Goal: Task Accomplishment & Management: Manage account settings

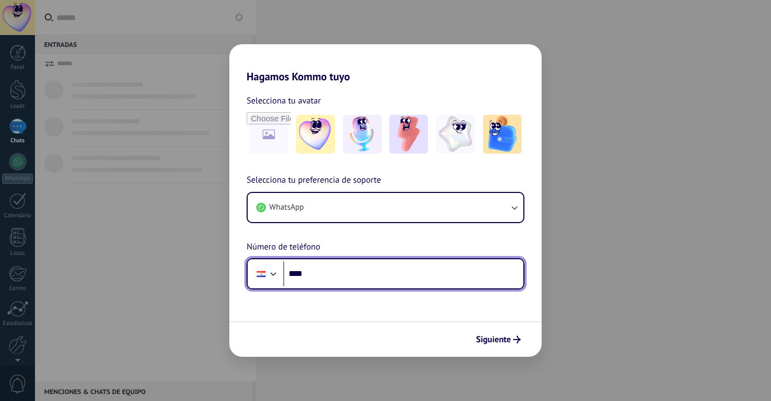
click at [322, 276] on input "****" at bounding box center [403, 273] width 240 height 25
type input "**"
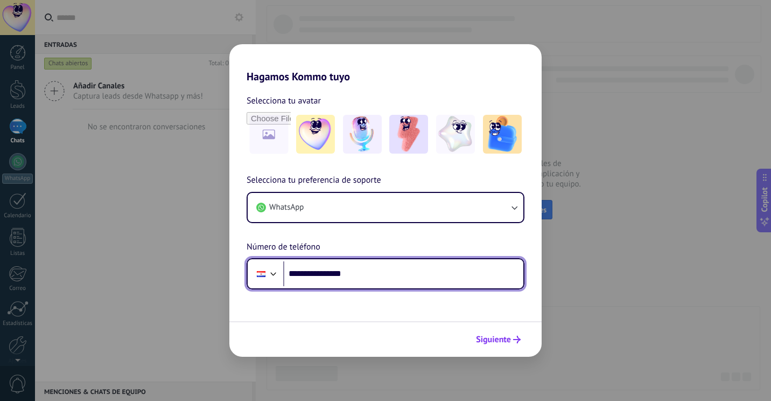
type input "**********"
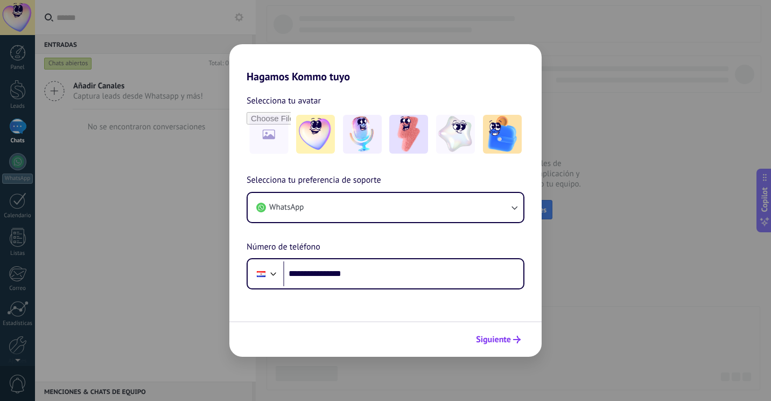
click at [506, 338] on span "Siguiente" at bounding box center [493, 340] width 35 height 8
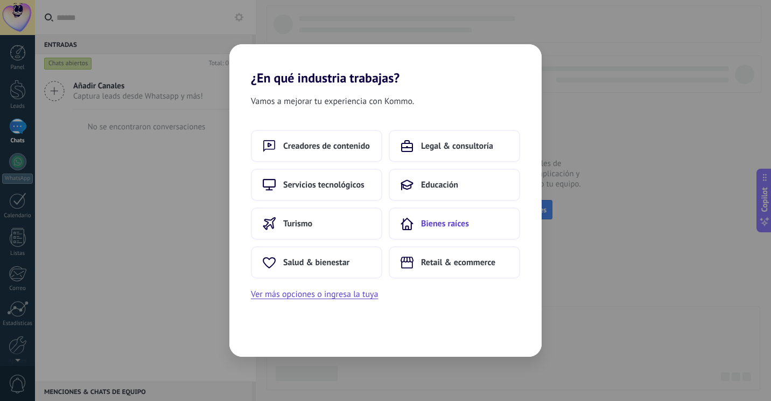
click at [449, 226] on span "Bienes raíces" at bounding box center [445, 223] width 48 height 11
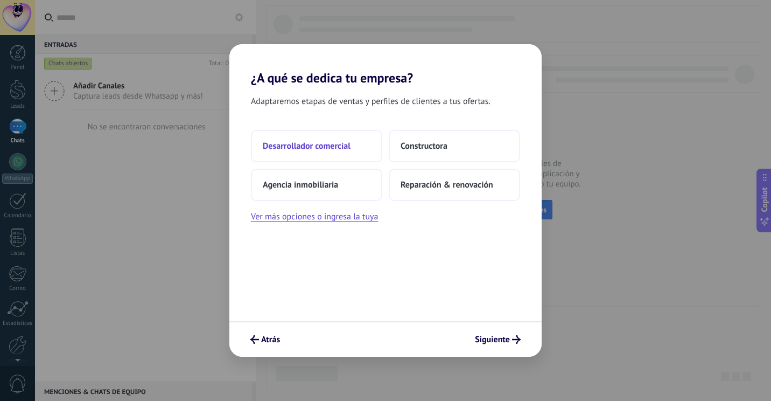
click at [306, 143] on span "Desarrollador comercial" at bounding box center [307, 146] width 88 height 11
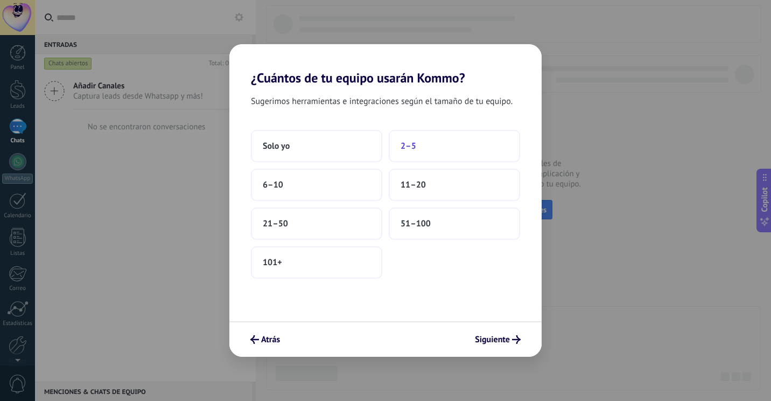
click at [450, 155] on button "2–5" at bounding box center [454, 146] width 131 height 32
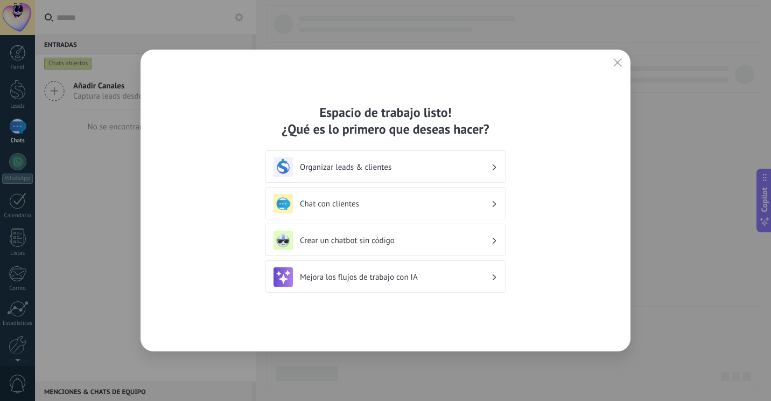
click at [326, 166] on h3 "Organizar leads & clientes" at bounding box center [395, 167] width 191 height 10
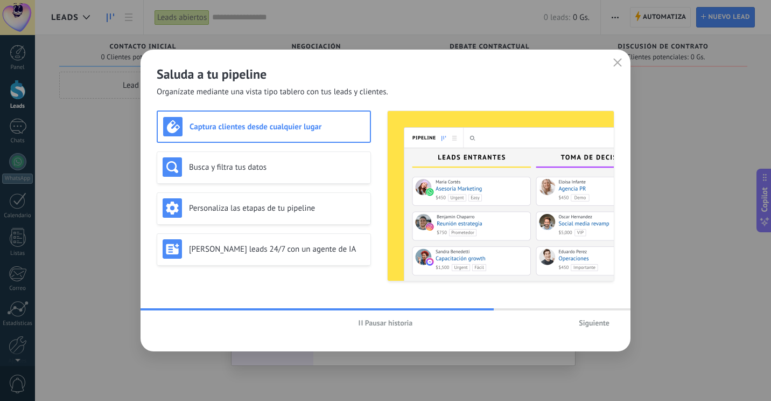
click at [592, 326] on span "Siguiente" at bounding box center [594, 323] width 31 height 8
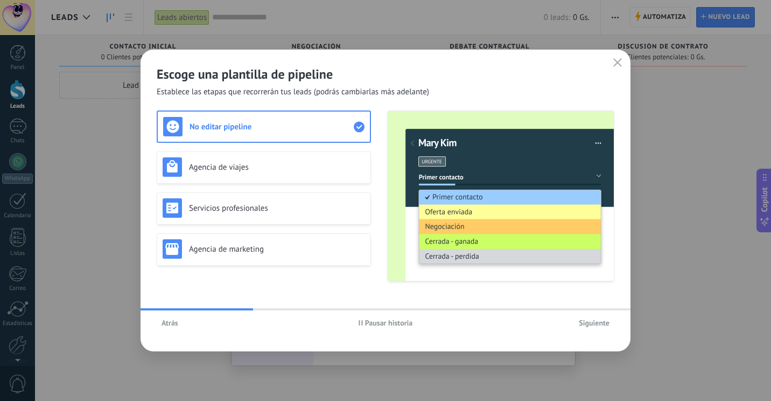
click at [589, 320] on span "Siguiente" at bounding box center [594, 323] width 31 height 8
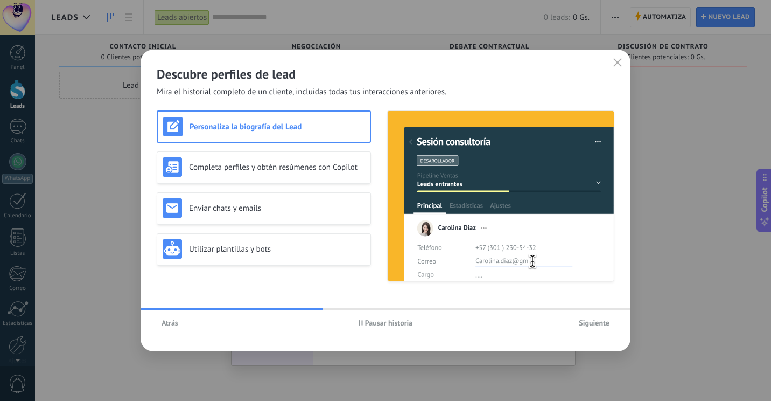
click at [591, 323] on span "Siguiente" at bounding box center [594, 323] width 31 height 8
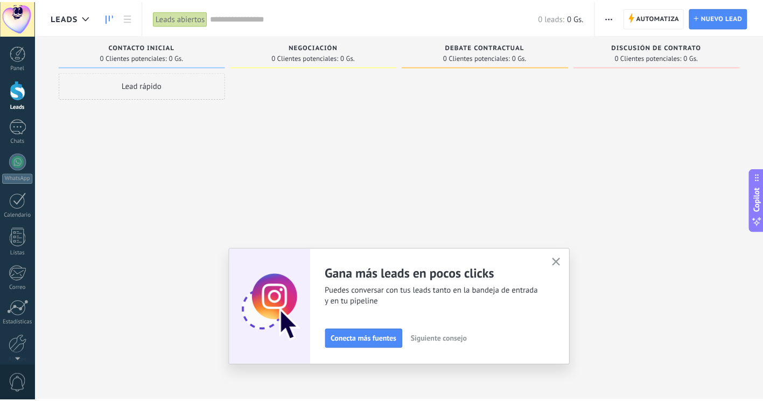
scroll to position [47, 0]
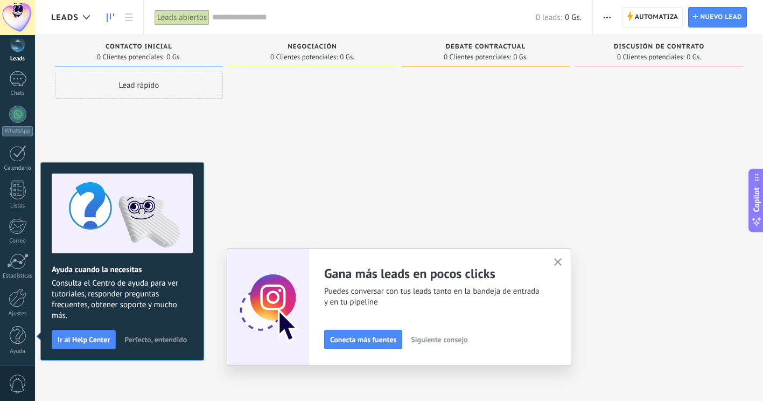
click at [559, 253] on div "Adapta tu flujo de trabajo Puedes crear varios pipelines adaptados a tus proces…" at bounding box center [399, 306] width 345 height 117
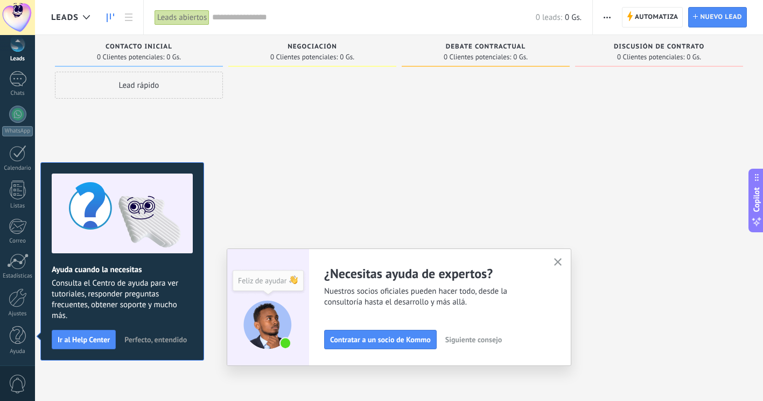
click at [559, 266] on use "button" at bounding box center [558, 262] width 8 height 8
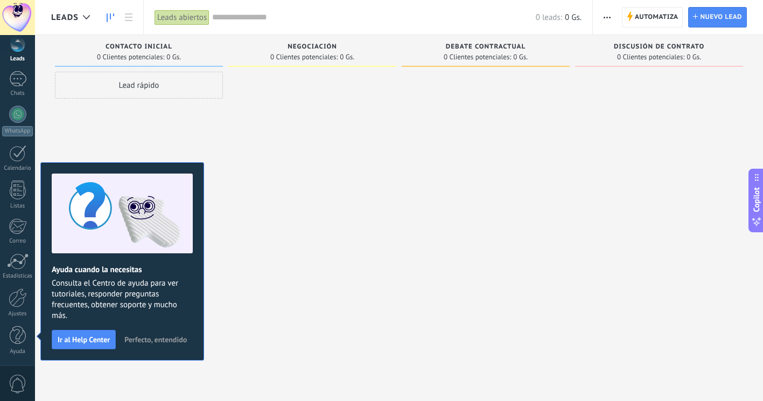
click at [256, 303] on div at bounding box center [312, 202] width 168 height 260
click at [182, 341] on span "Perfecto, entendido" at bounding box center [155, 340] width 62 height 8
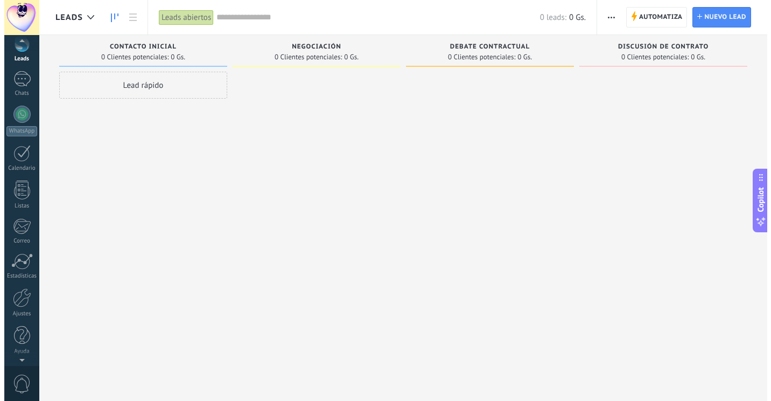
scroll to position [46, 0]
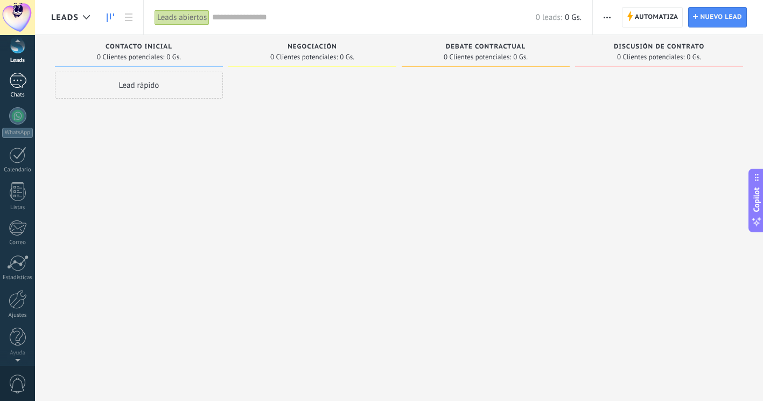
click at [17, 81] on div at bounding box center [17, 81] width 17 height 16
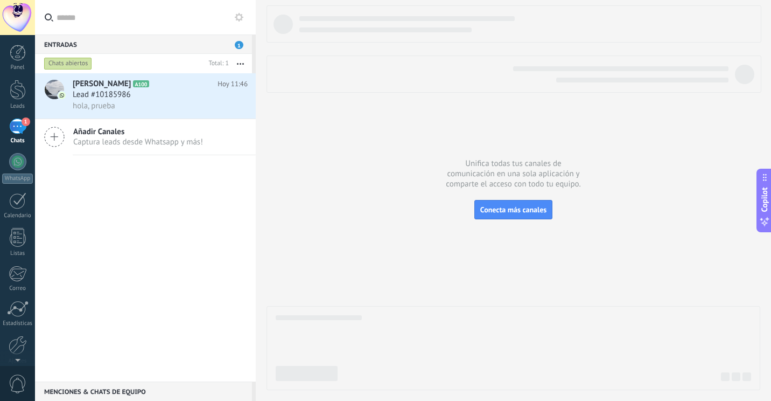
click at [10, 134] on div "1" at bounding box center [17, 126] width 17 height 16
click at [135, 98] on h3 "Lead #10185986" at bounding box center [105, 94] width 64 height 11
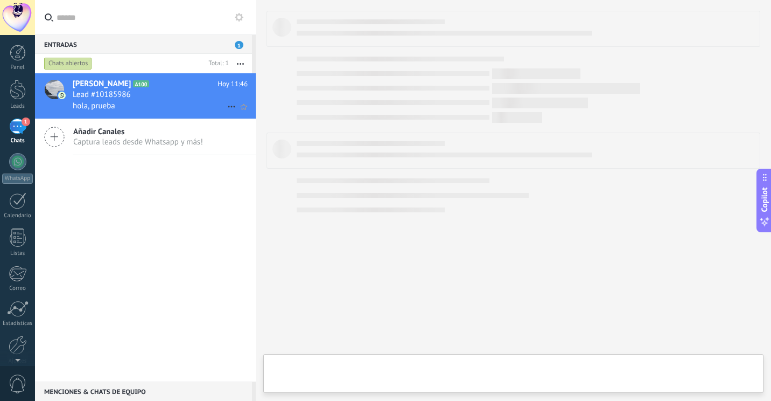
click at [135, 98] on h3 "Lead #10185986" at bounding box center [105, 94] width 64 height 11
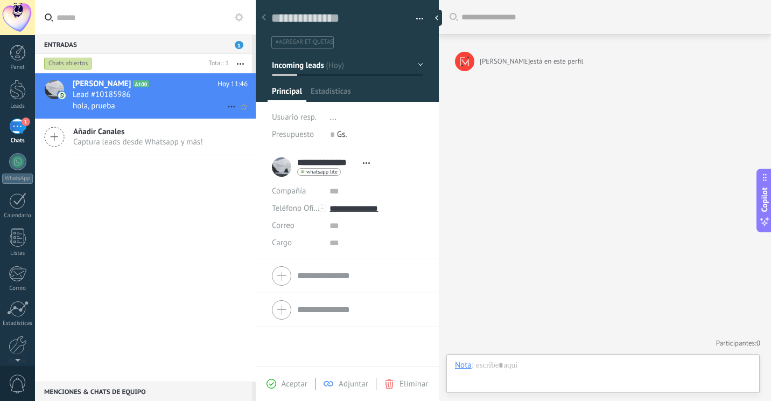
scroll to position [16, 0]
click at [611, 372] on div at bounding box center [603, 376] width 296 height 32
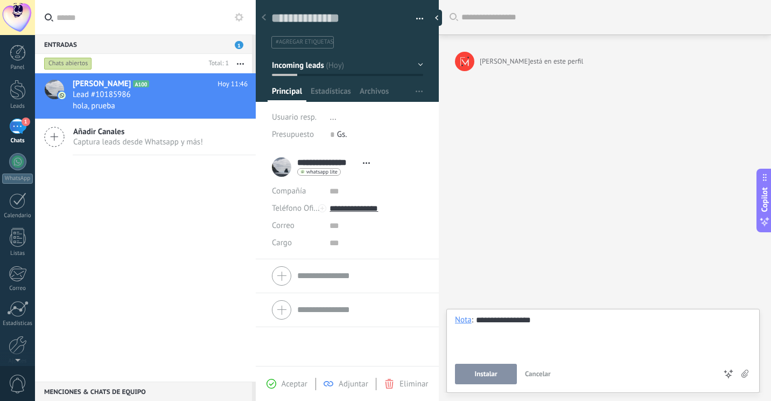
click at [491, 376] on span "Instalar" at bounding box center [486, 374] width 23 height 8
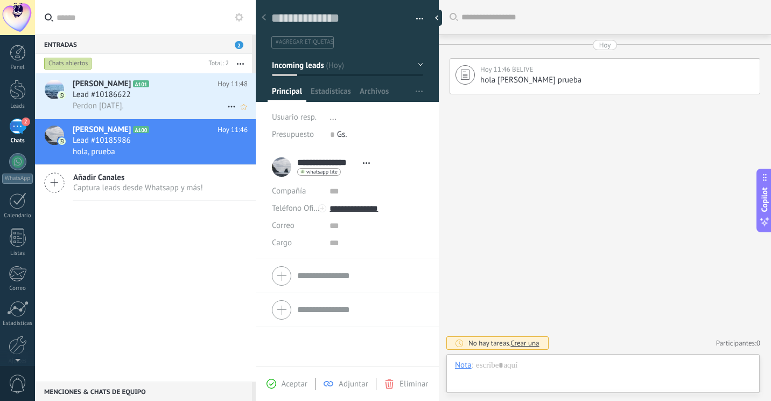
click at [134, 95] on h3 "Lead #10186622" at bounding box center [105, 94] width 64 height 11
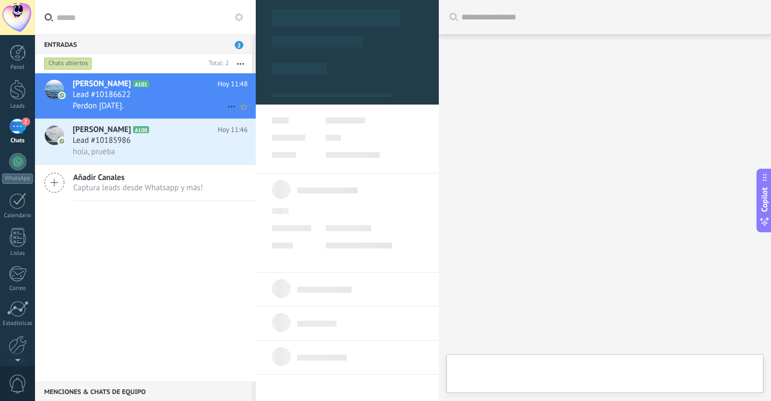
type textarea "**********"
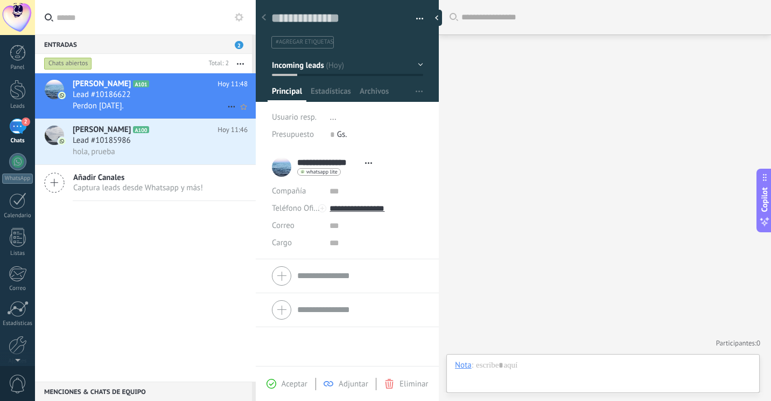
scroll to position [16, 0]
click at [484, 234] on div "Buscar Carga más Participantes: 0 Agregar usuario Bots: 0" at bounding box center [605, 200] width 332 height 401
click at [156, 94] on div "Lead #10186622" at bounding box center [160, 94] width 175 height 11
click at [361, 164] on span "Abrir detalle Copie el nombre Desatar Contacto principal" at bounding box center [369, 163] width 18 height 8
click at [409, 169] on div "**********" at bounding box center [347, 167] width 151 height 27
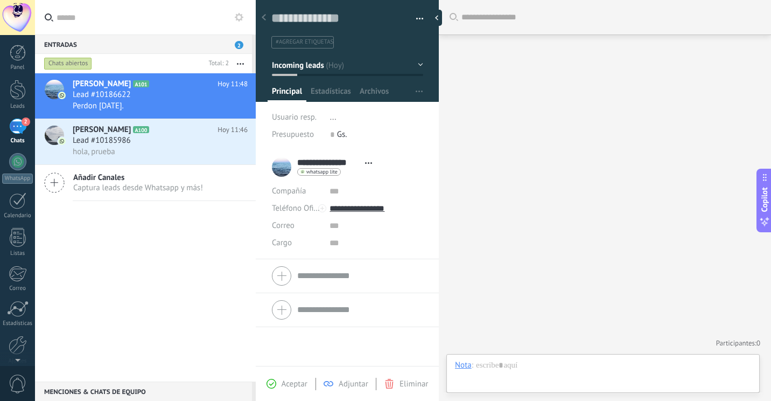
click at [343, 135] on span "Gs." at bounding box center [342, 134] width 10 height 10
click at [332, 124] on li "..." at bounding box center [376, 117] width 93 height 17
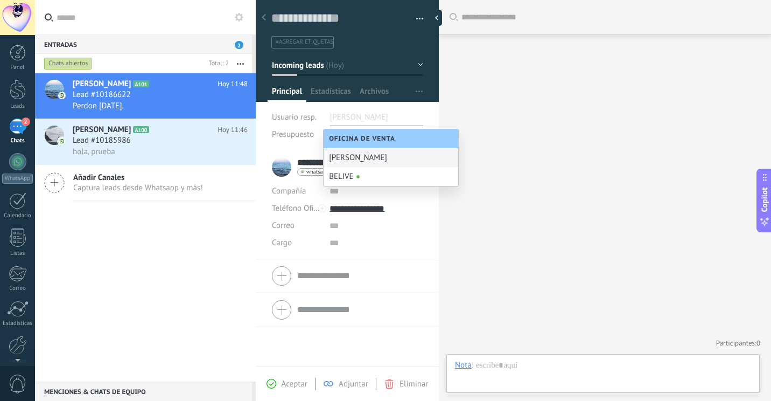
click at [360, 137] on span "Oficina de Venta" at bounding box center [365, 139] width 72 height 8
type input "**********"
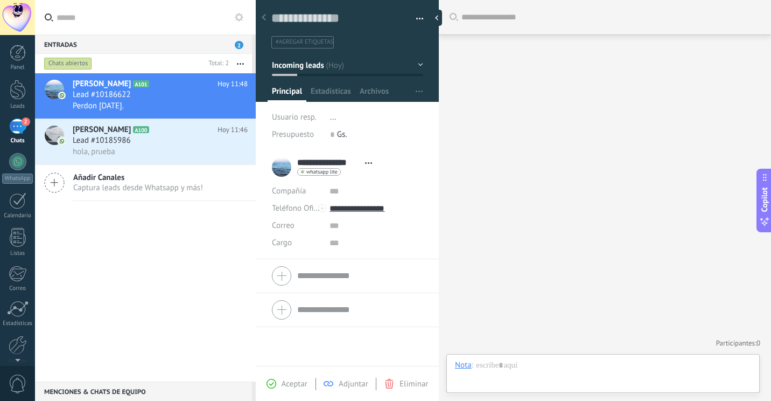
click at [349, 210] on input "**********" at bounding box center [376, 208] width 93 height 17
click at [416, 219] on div "Llamar" at bounding box center [376, 227] width 92 height 18
click at [336, 227] on input "text" at bounding box center [376, 225] width 93 height 17
click at [333, 243] on input "text" at bounding box center [376, 242] width 93 height 17
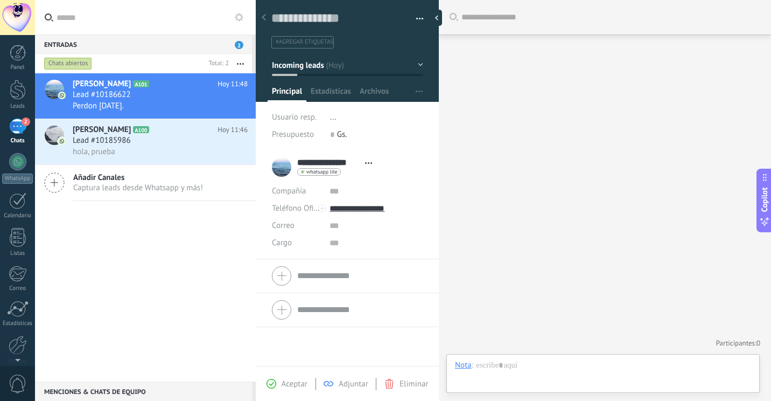
click at [543, 129] on div "Buscar Carga más Participantes: 0 Agregar usuario Bots: 0" at bounding box center [605, 200] width 332 height 401
click at [521, 136] on div "Buscar Carga más Participantes: 0 Agregar usuario Bots: 0" at bounding box center [605, 200] width 332 height 401
click at [141, 100] on div "Lead #10186622" at bounding box center [160, 94] width 175 height 11
click at [183, 102] on span "Salesbot: Seria genial coordinar la reunion via zoom en los proximos dias a fin…" at bounding box center [131, 106] width 116 height 10
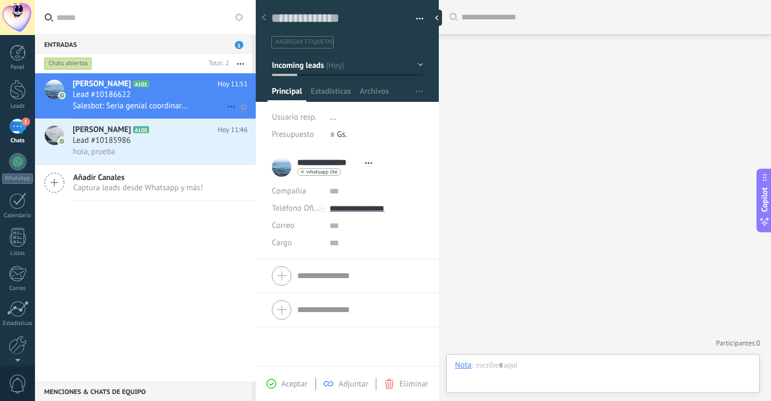
click at [183, 102] on span "Salesbot: Seria genial coordinar la reunion via zoom en los proximos dias a fin…" at bounding box center [131, 106] width 116 height 10
click at [442, 18] on div at bounding box center [439, 18] width 16 height 16
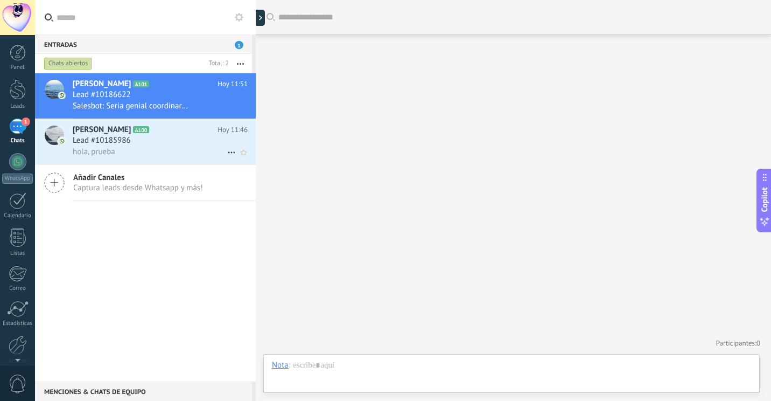
click at [192, 149] on div "hola, prueba" at bounding box center [160, 151] width 175 height 11
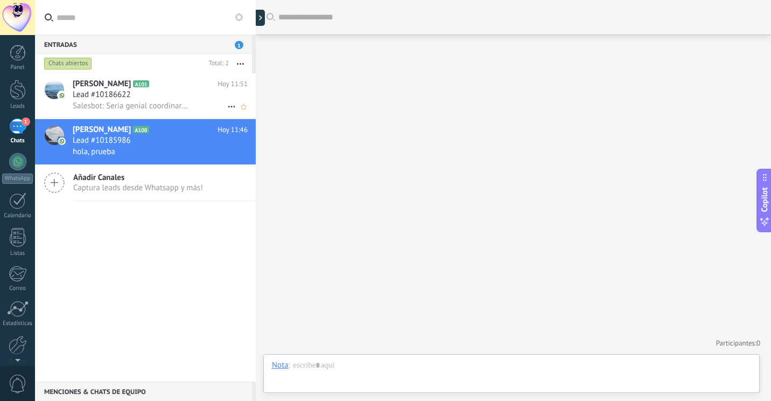
click at [162, 104] on span "Salesbot: Seria genial coordinar la reunion via zoom en los proximos dias a fin…" at bounding box center [131, 106] width 116 height 10
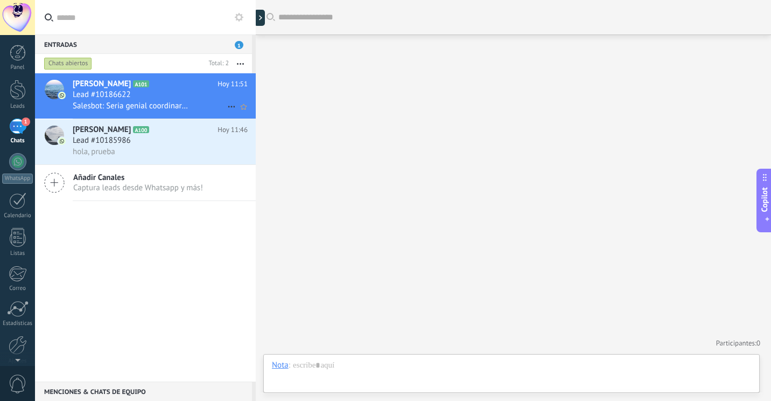
click at [129, 76] on div "[PERSON_NAME] A101 [DATE] 11:51 Lead #10186622 Salesbot: Seria genial coordinar…" at bounding box center [164, 95] width 183 height 45
click at [401, 212] on div "Buscar Carga más Participantes: 0 Agregar usuario Bots: 0" at bounding box center [513, 200] width 515 height 401
click at [256, 22] on div at bounding box center [256, 200] width 0 height 401
click at [256, 16] on div at bounding box center [256, 200] width 0 height 401
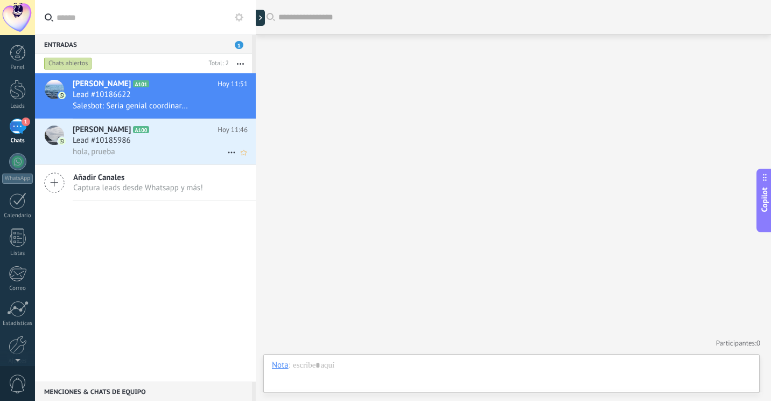
click at [117, 138] on span "Lead #10185986" at bounding box center [102, 140] width 58 height 11
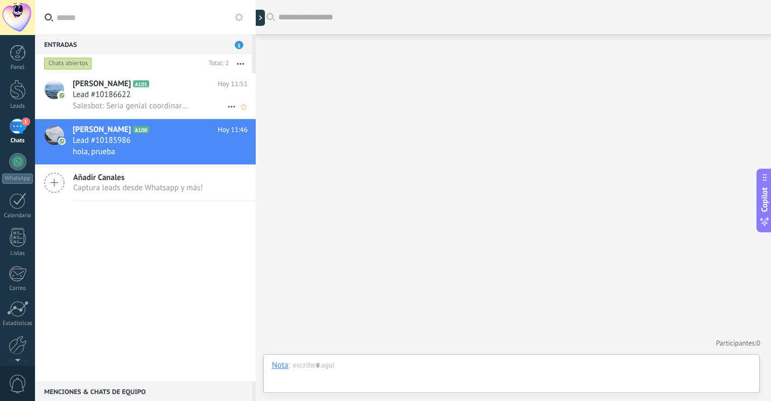
click at [119, 96] on span "Lead #10186622" at bounding box center [102, 94] width 58 height 11
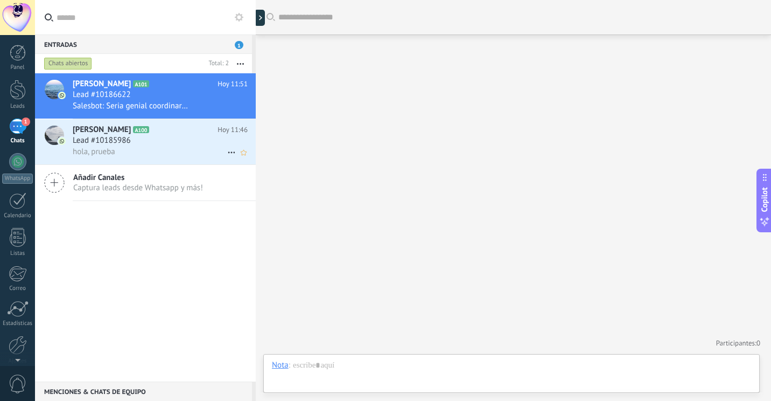
click at [163, 141] on div "Lead #10185986" at bounding box center [160, 140] width 175 height 11
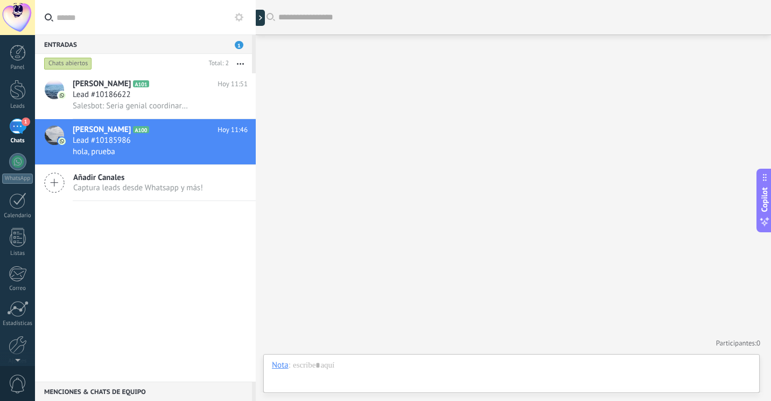
click at [15, 132] on div "1" at bounding box center [17, 126] width 17 height 16
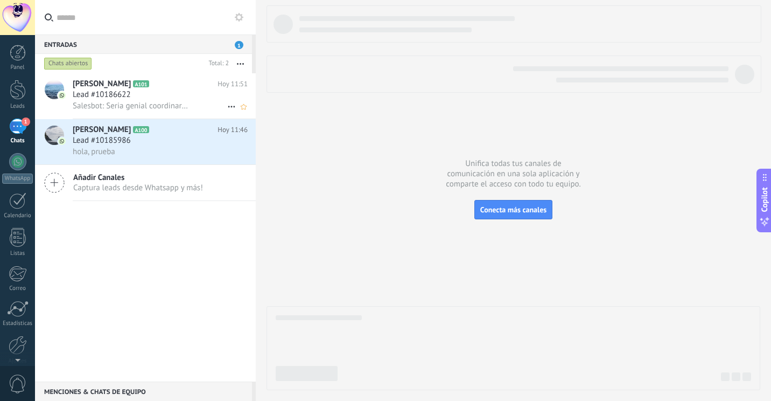
click at [121, 104] on span "Salesbot: Seria genial coordinar la reunion via zoom en los proximos dias a fin…" at bounding box center [131, 106] width 116 height 10
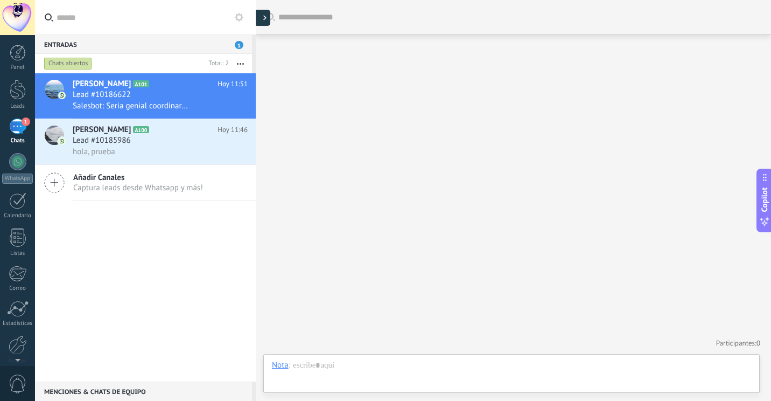
click at [262, 22] on div at bounding box center [262, 18] width 16 height 16
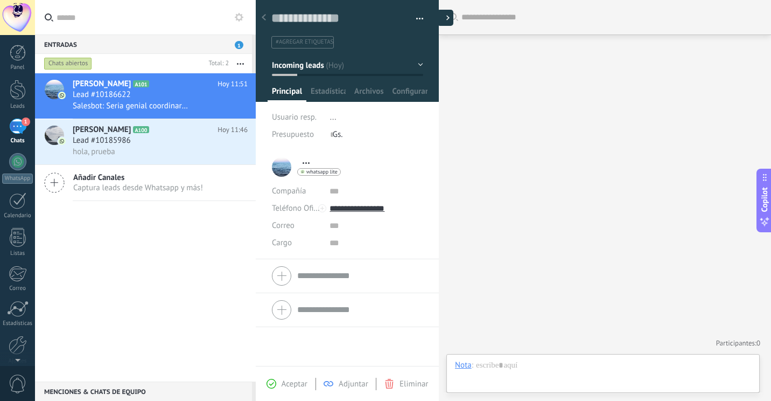
scroll to position [16, 0]
click at [268, 18] on div at bounding box center [263, 18] width 15 height 21
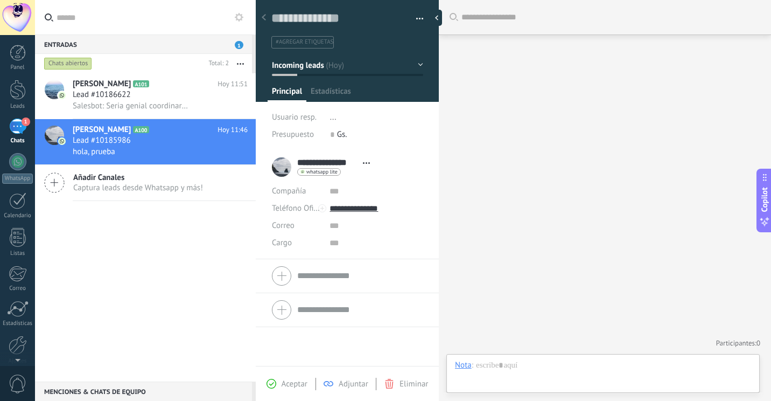
scroll to position [16, 0]
click at [607, 174] on div "Buscar Carga más Participantes: 0 Agregar usuario Bots: 0" at bounding box center [605, 200] width 332 height 401
click at [539, 371] on div at bounding box center [603, 376] width 296 height 32
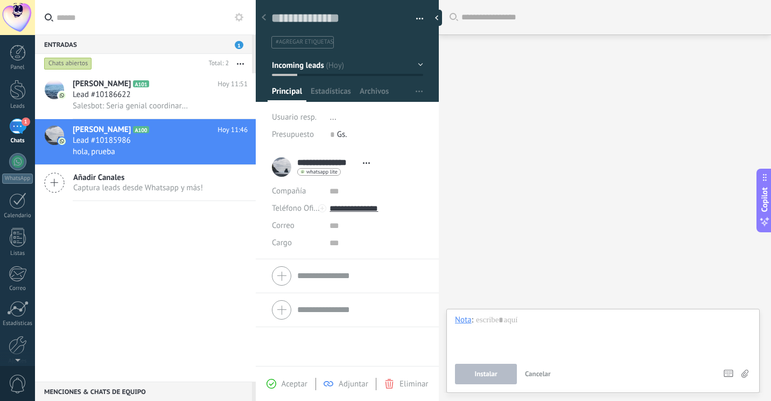
click at [547, 182] on div "Buscar Carga más Participantes: 0 Agregar usuario Bots: 0" at bounding box center [605, 200] width 332 height 401
click at [440, 19] on div at bounding box center [439, 18] width 16 height 16
type textarea "**********"
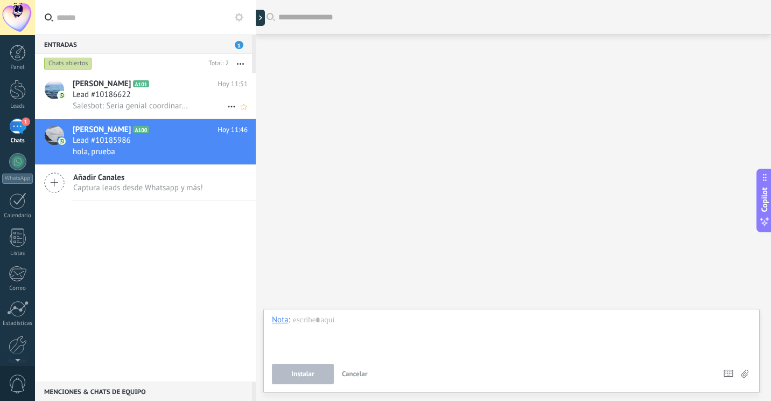
click at [185, 101] on div "Salesbot: Seria genial coordinar la reunion via zoom en los proximos dias a fin…" at bounding box center [160, 105] width 175 height 11
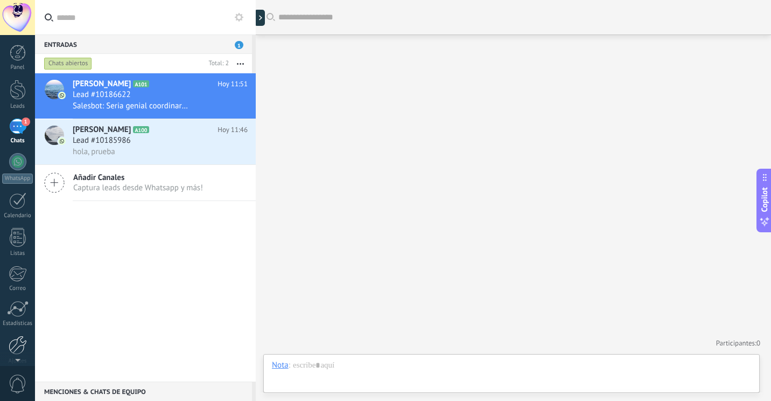
click at [17, 341] on div at bounding box center [18, 345] width 18 height 19
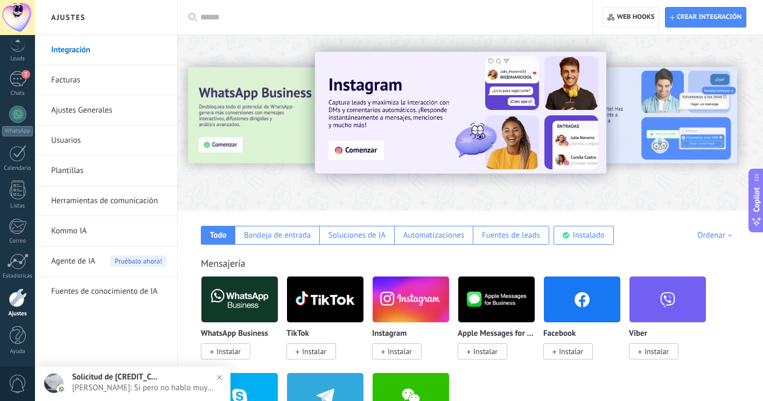
click at [78, 52] on link "Integración" at bounding box center [108, 50] width 115 height 30
click at [207, 16] on input "text" at bounding box center [388, 17] width 377 height 11
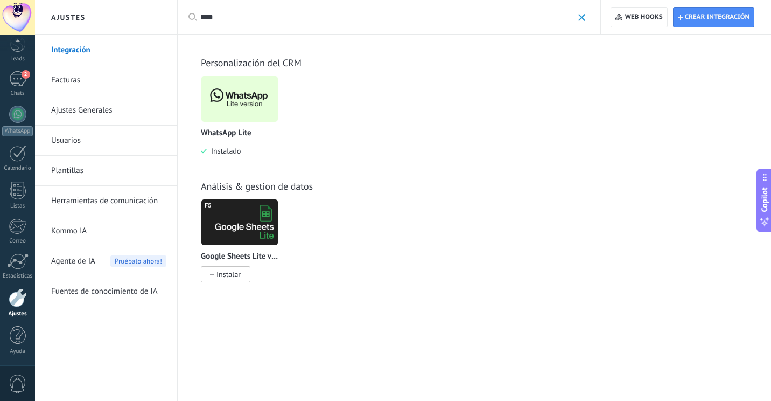
type input "****"
click at [226, 109] on img at bounding box center [239, 99] width 76 height 52
click at [239, 94] on img at bounding box center [239, 99] width 76 height 52
click at [12, 117] on div at bounding box center [17, 114] width 17 height 17
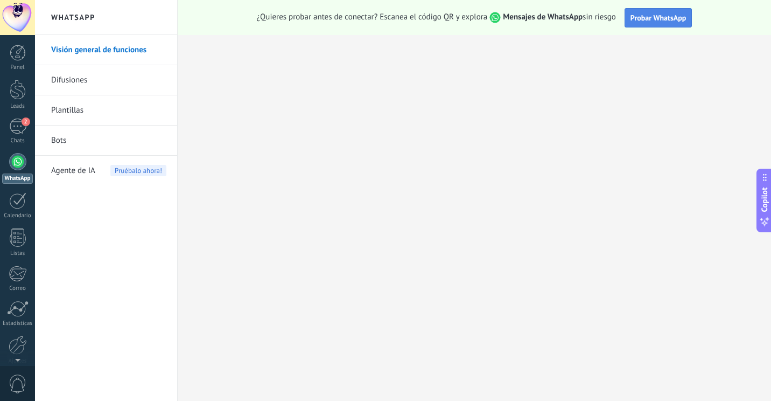
click at [649, 19] on span "Probar WhatsApp" at bounding box center [659, 18] width 56 height 10
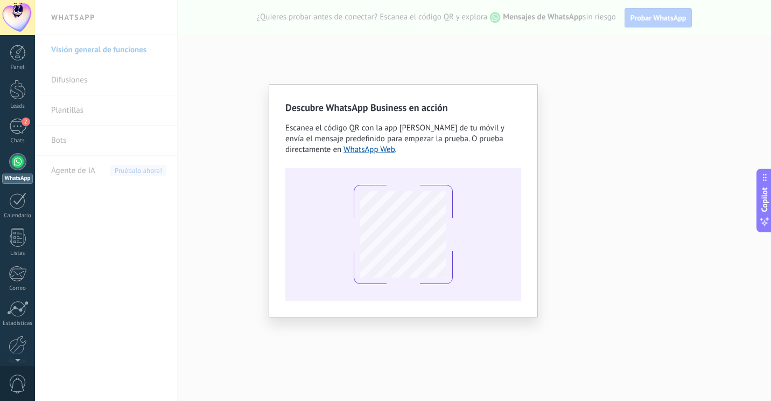
click at [505, 47] on div "Descubre WhatsApp Business en acción Escanea el código QR con la app [PERSON_NA…" at bounding box center [403, 200] width 736 height 401
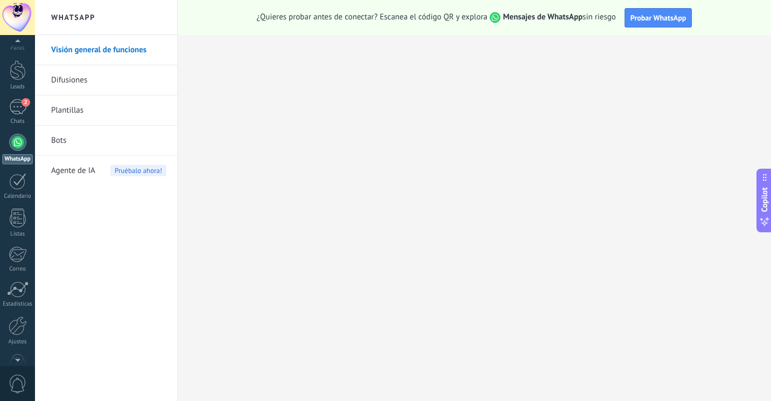
scroll to position [42, 0]
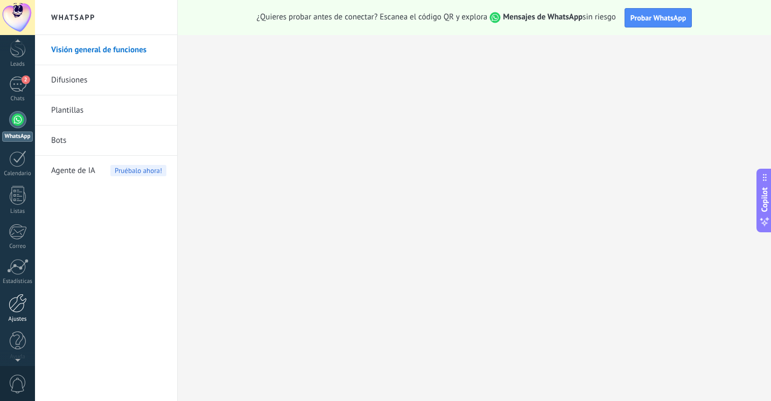
click at [12, 302] on div at bounding box center [18, 303] width 18 height 19
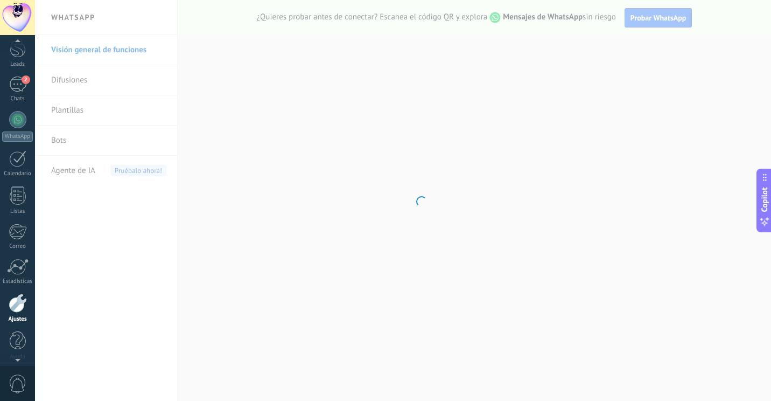
scroll to position [47, 0]
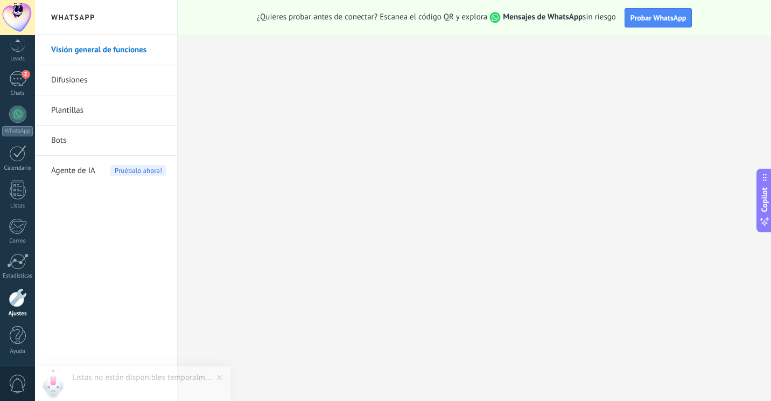
click at [15, 296] on div at bounding box center [18, 297] width 18 height 19
click at [20, 74] on div "2" at bounding box center [17, 79] width 17 height 16
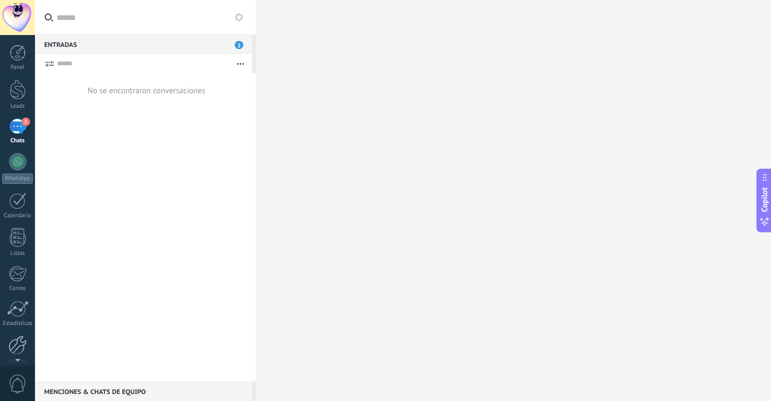
click at [18, 346] on div at bounding box center [18, 345] width 18 height 19
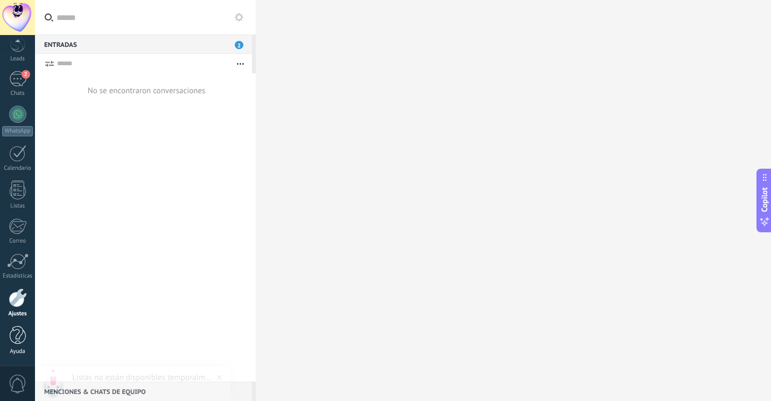
click at [18, 338] on div at bounding box center [18, 335] width 16 height 19
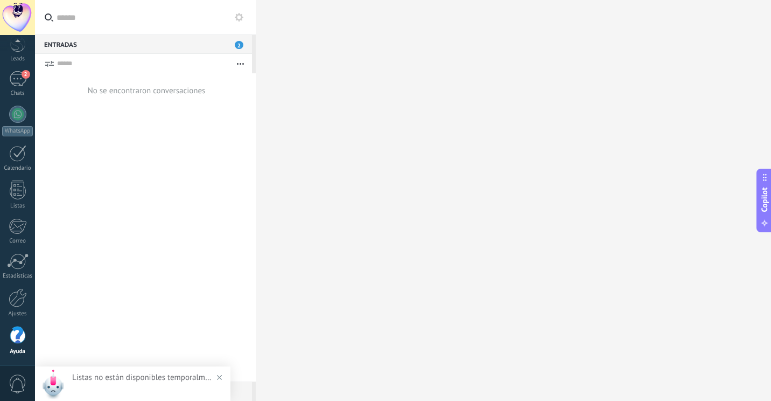
scroll to position [43, 0]
click at [11, 53] on div at bounding box center [18, 47] width 16 height 20
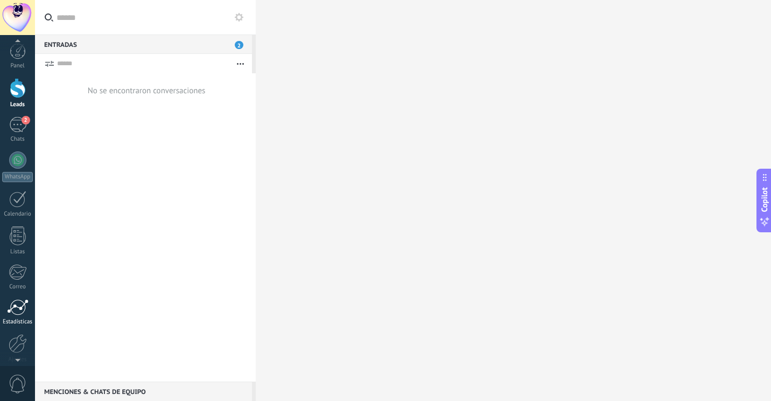
scroll to position [47, 0]
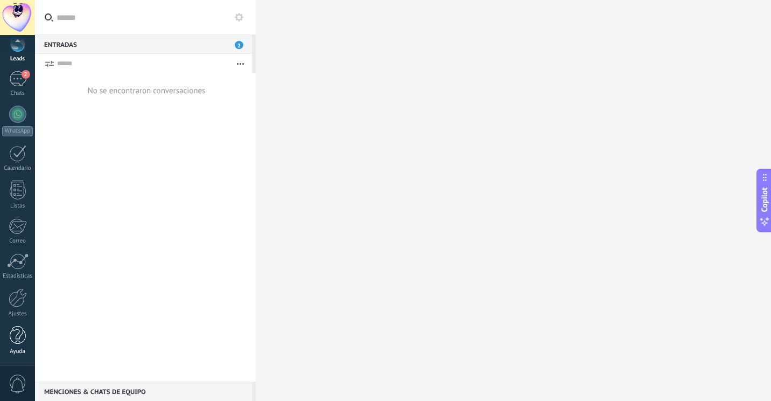
click at [16, 346] on link "Ayuda" at bounding box center [17, 340] width 35 height 29
click at [15, 302] on div at bounding box center [18, 297] width 18 height 19
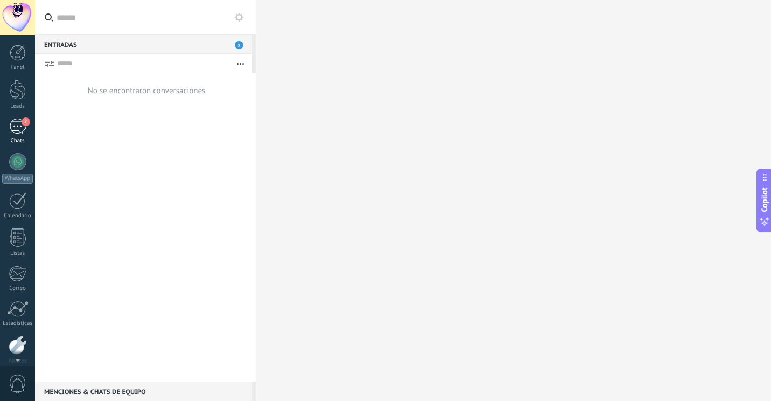
click at [16, 122] on div "2" at bounding box center [17, 126] width 17 height 16
click at [226, 41] on div "Entradas 2" at bounding box center [143, 43] width 217 height 19
click at [242, 64] on use "button" at bounding box center [240, 64] width 7 height 2
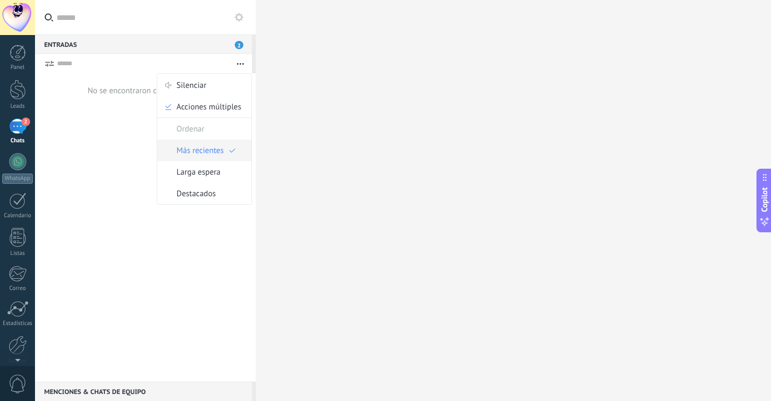
click at [216, 149] on span "Más recientes" at bounding box center [200, 150] width 47 height 22
click at [14, 51] on div at bounding box center [18, 53] width 16 height 16
